Goal: Task Accomplishment & Management: Manage account settings

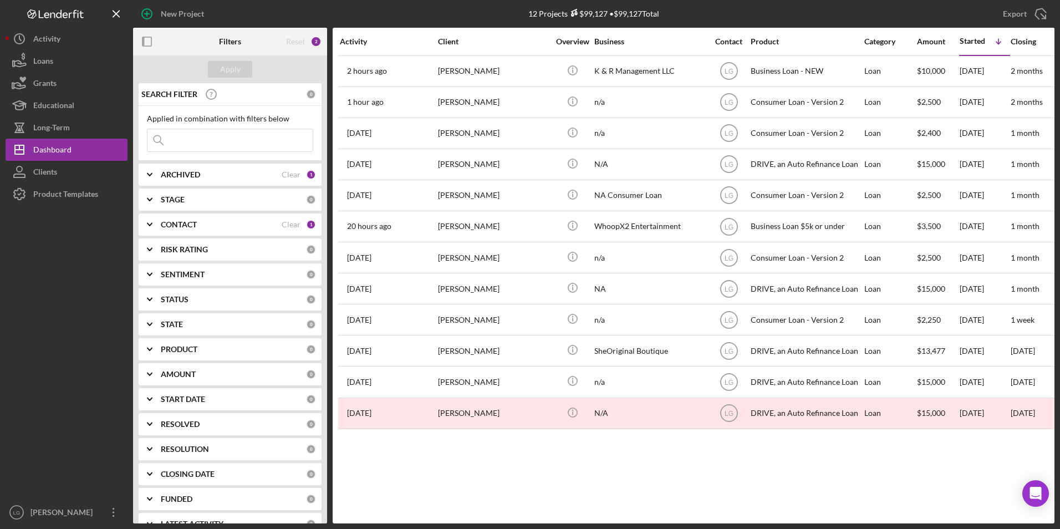
click at [205, 174] on div "ARCHIVED" at bounding box center [221, 174] width 121 height 9
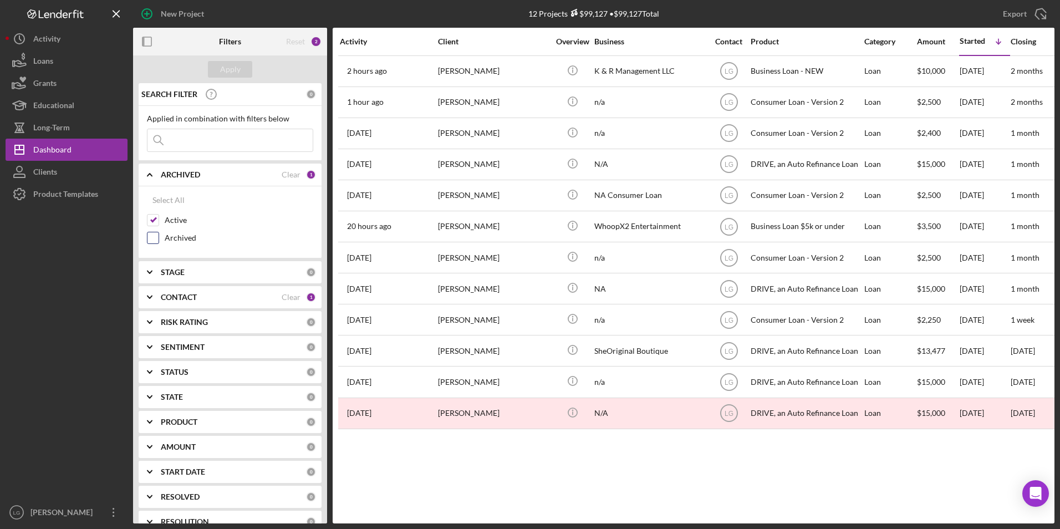
click at [155, 235] on input "Archived" at bounding box center [153, 237] width 11 height 11
checkbox input "true"
click at [226, 75] on div "Apply" at bounding box center [230, 69] width 21 height 17
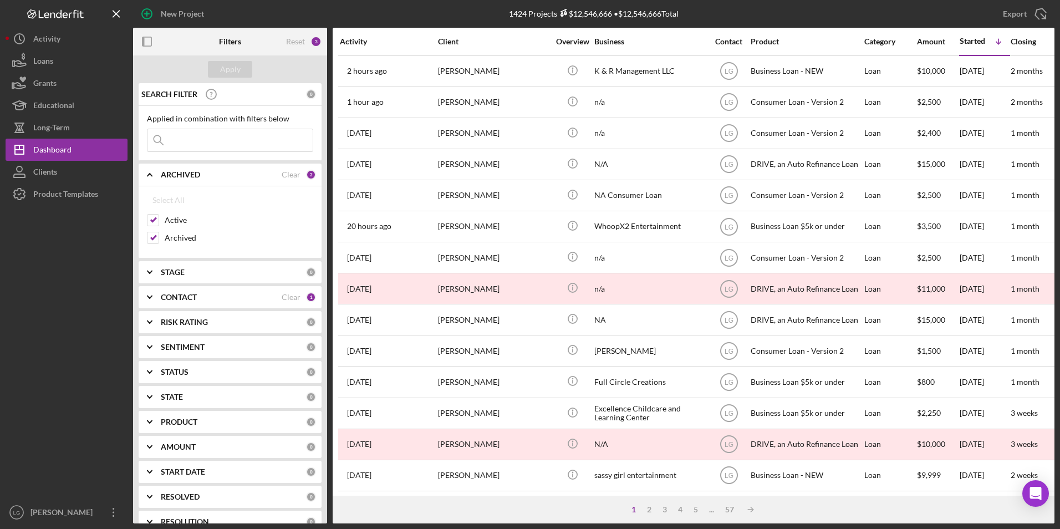
click at [228, 137] on input at bounding box center [230, 140] width 165 height 22
type input "young"
click at [244, 62] on button "Apply" at bounding box center [230, 69] width 44 height 17
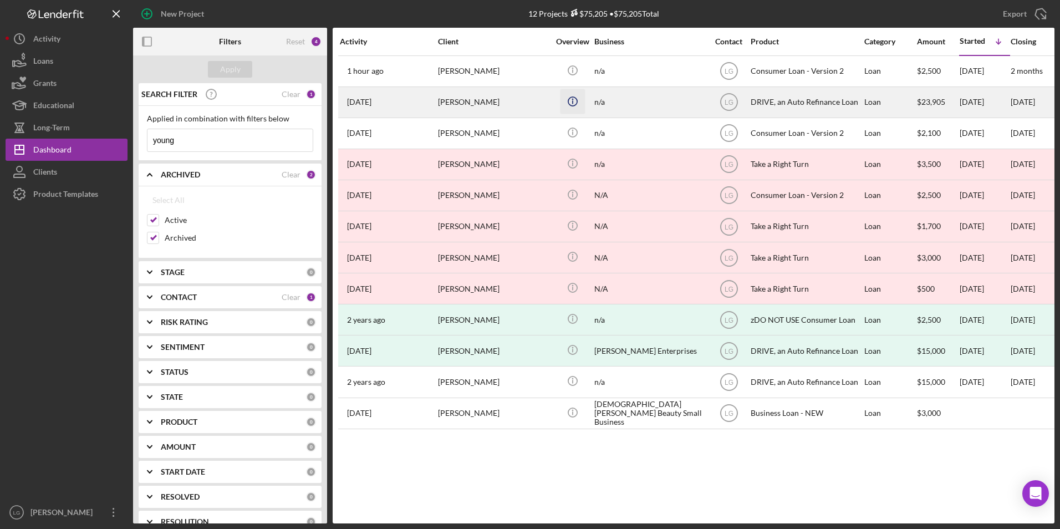
click at [583, 105] on icon "Icon/Info" at bounding box center [572, 101] width 25 height 25
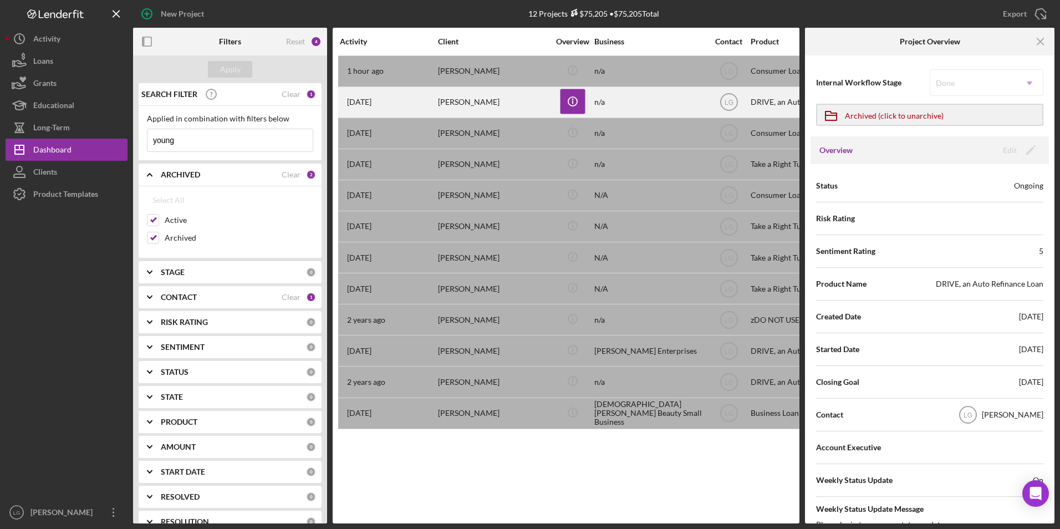
click at [444, 101] on div "[PERSON_NAME]" at bounding box center [493, 102] width 111 height 29
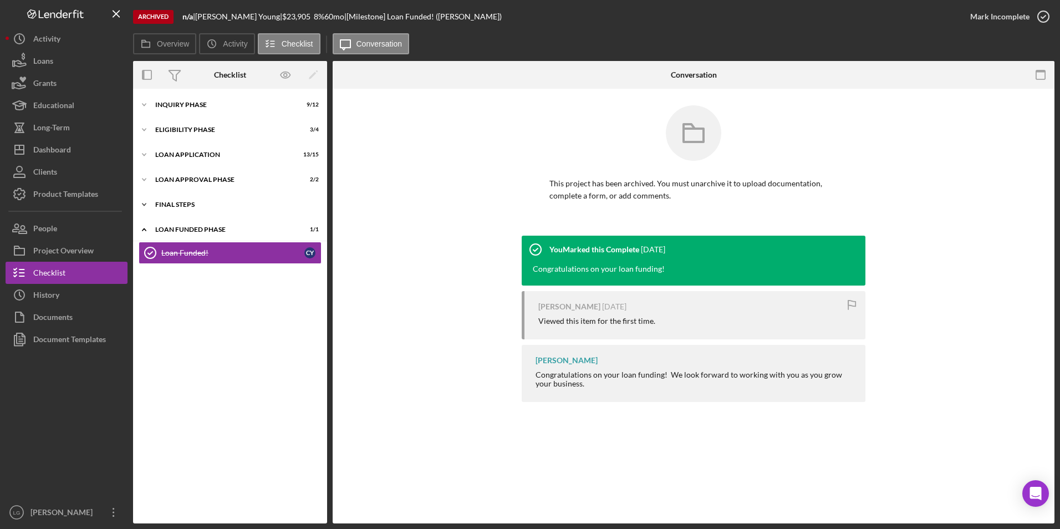
click at [192, 205] on div "FINAL STEPS" at bounding box center [234, 204] width 158 height 7
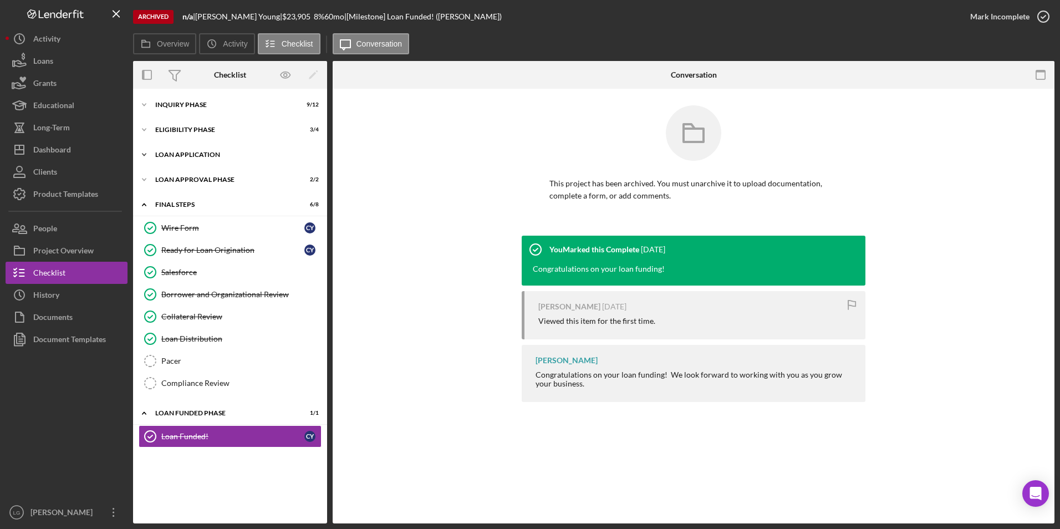
click at [194, 155] on div "Loan Application" at bounding box center [234, 154] width 158 height 7
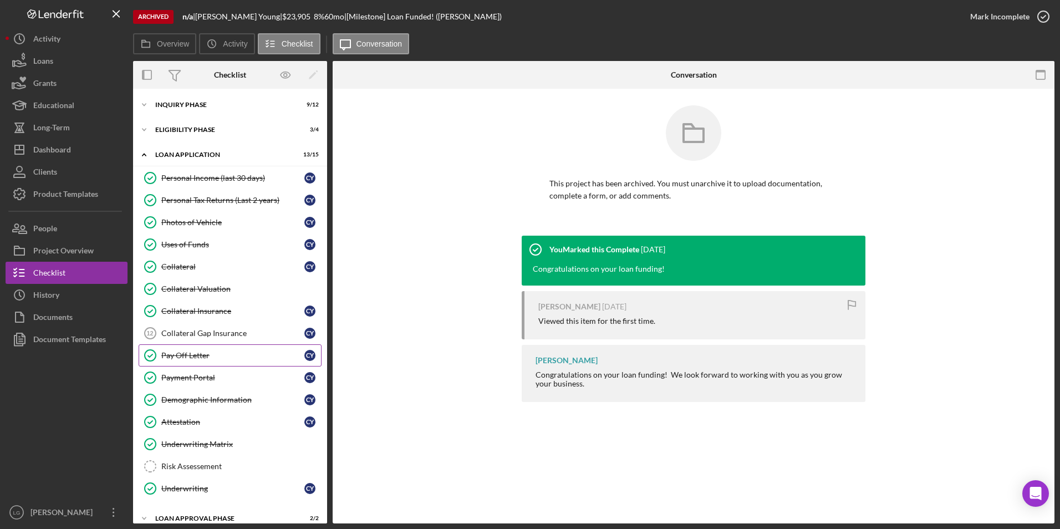
click at [195, 353] on div "Pay Off Letter" at bounding box center [232, 355] width 143 height 9
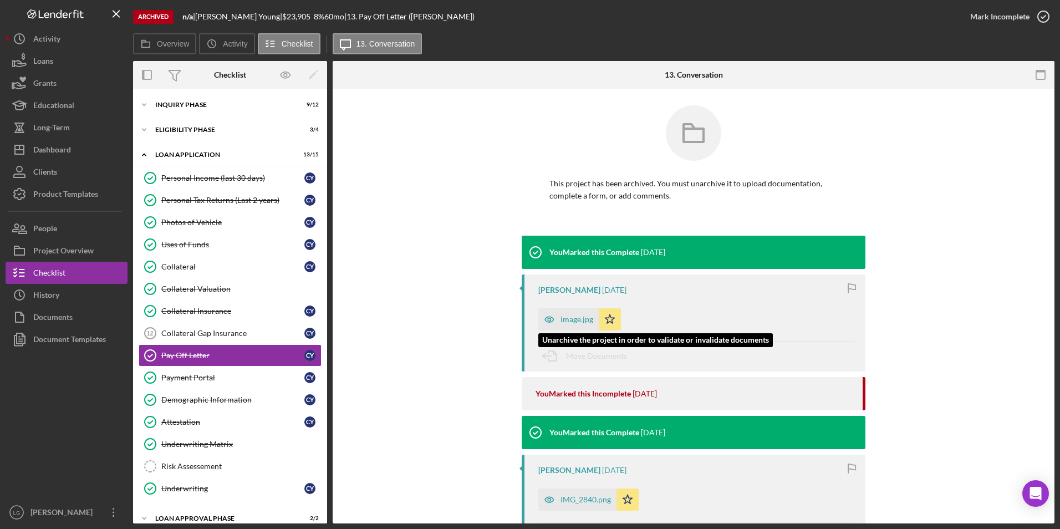
click at [564, 308] on div "image.jpg" at bounding box center [568, 319] width 60 height 22
